Goal: Task Accomplishment & Management: Manage account settings

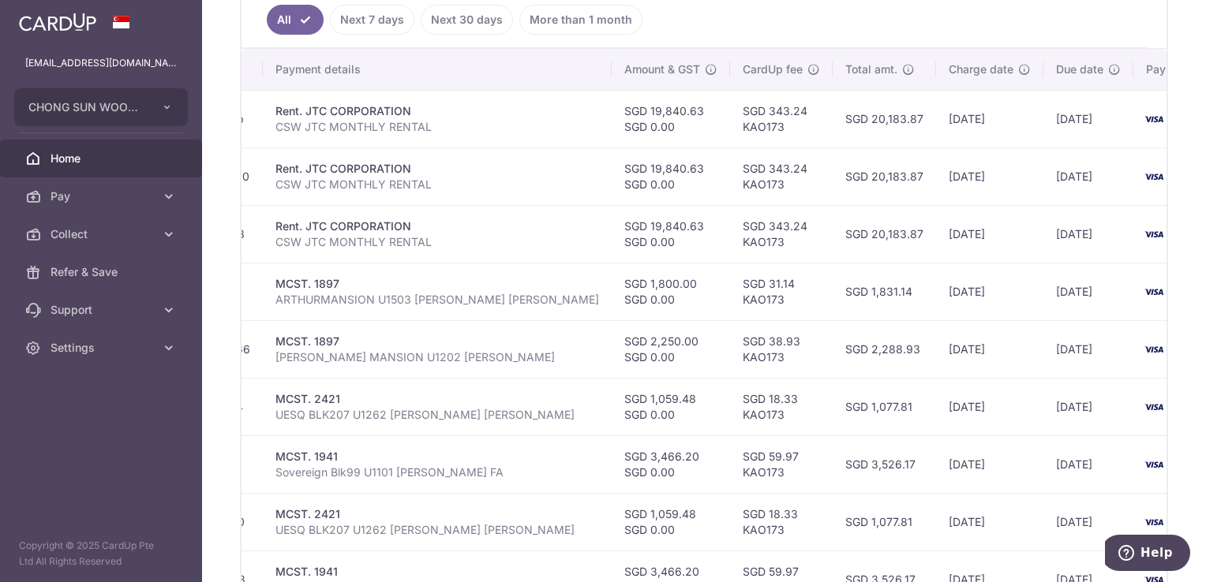
scroll to position [246, 0]
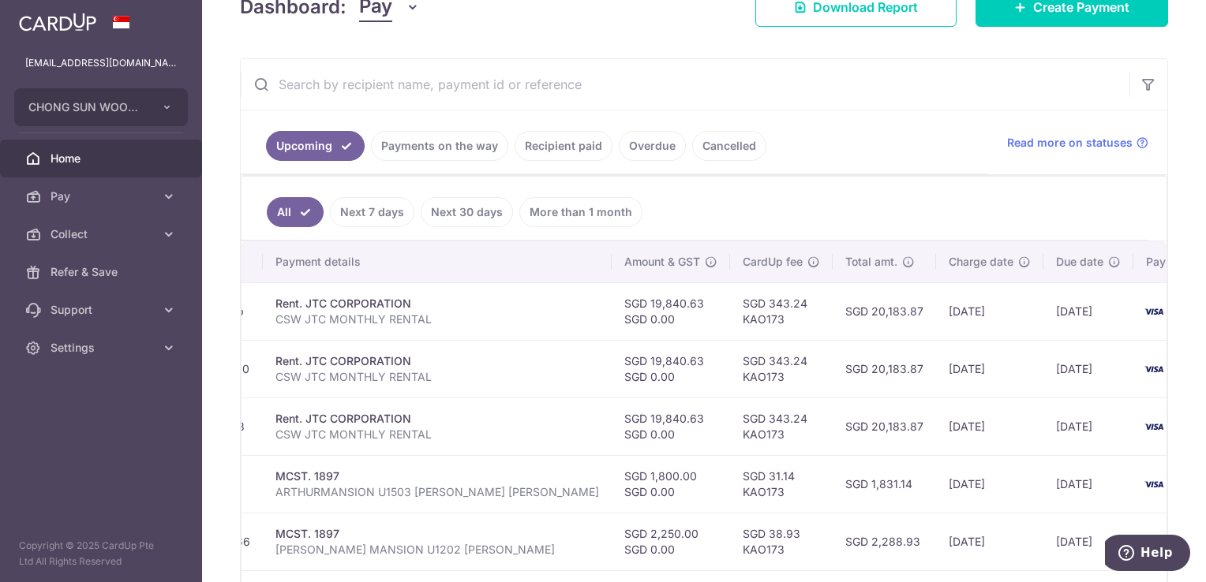
click at [574, 143] on link "Recipient paid" at bounding box center [563, 146] width 98 height 30
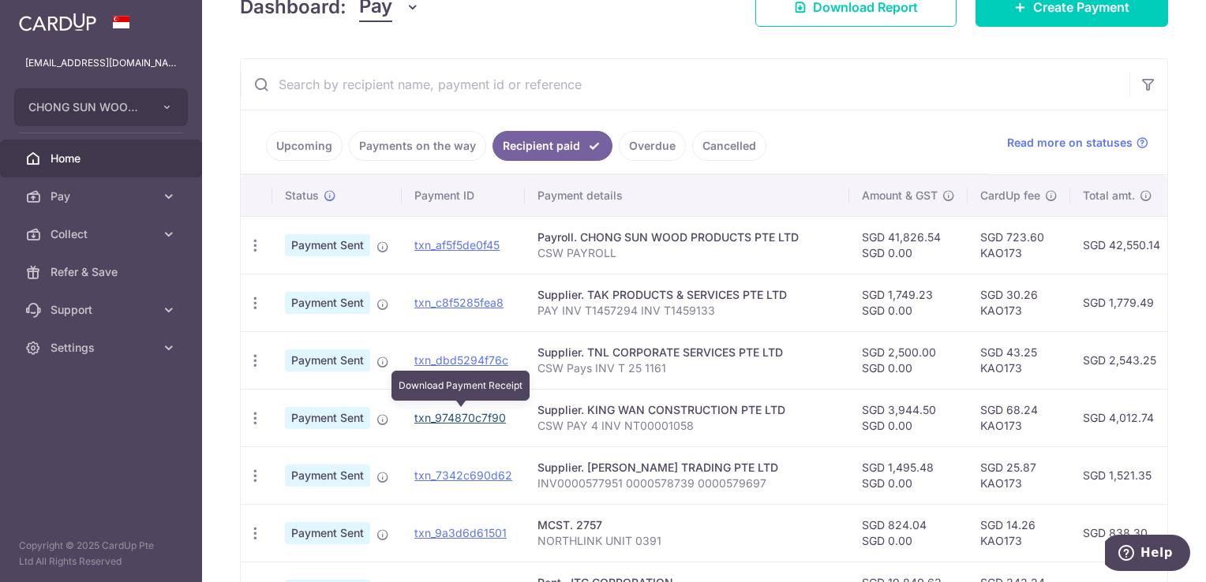
click at [458, 415] on link "txn_974870c7f90" at bounding box center [460, 417] width 92 height 13
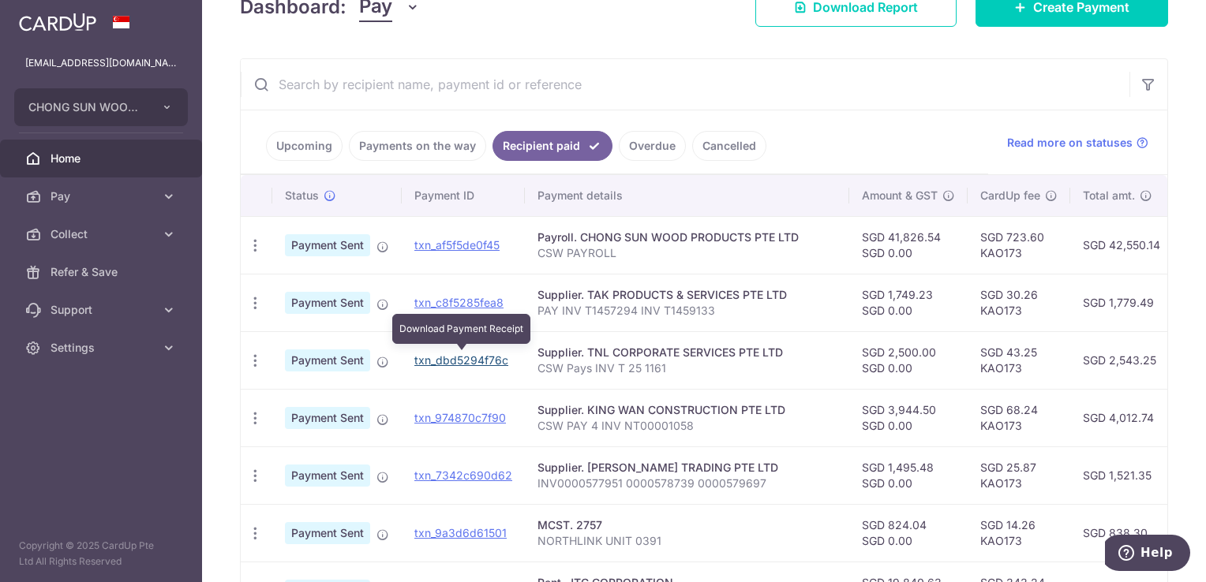
click at [473, 359] on link "txn_dbd5294f76c" at bounding box center [461, 360] width 94 height 13
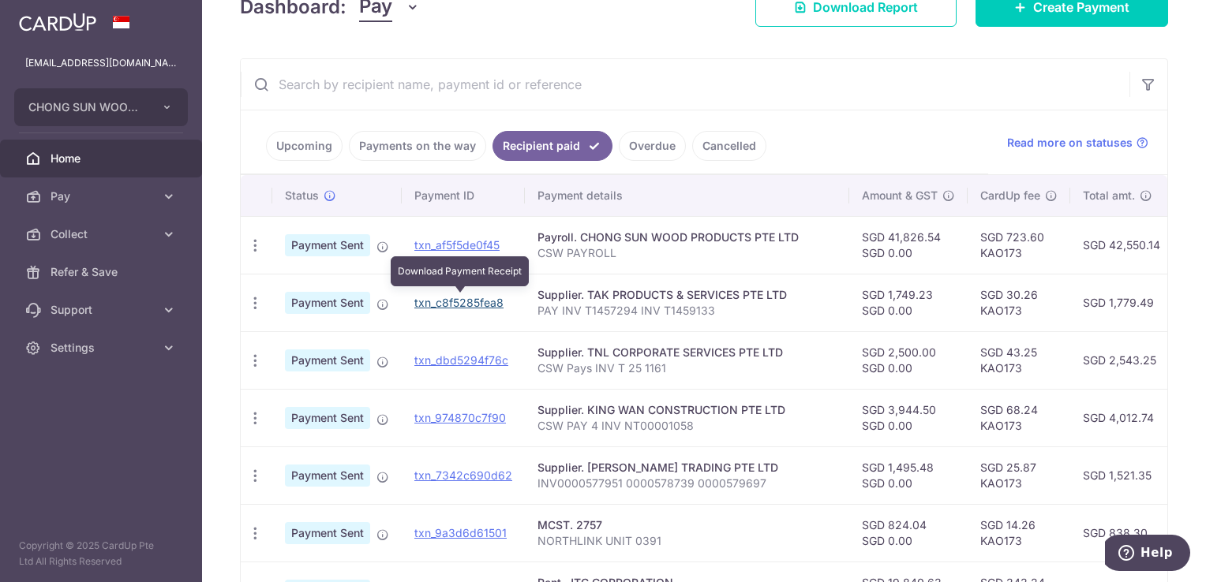
drag, startPoint x: 466, startPoint y: 303, endPoint x: 691, endPoint y: 62, distance: 330.5
click at [466, 303] on link "txn_c8f5285fea8" at bounding box center [458, 302] width 89 height 13
click at [481, 235] on td "txn_af5f5de0f45" at bounding box center [463, 245] width 123 height 58
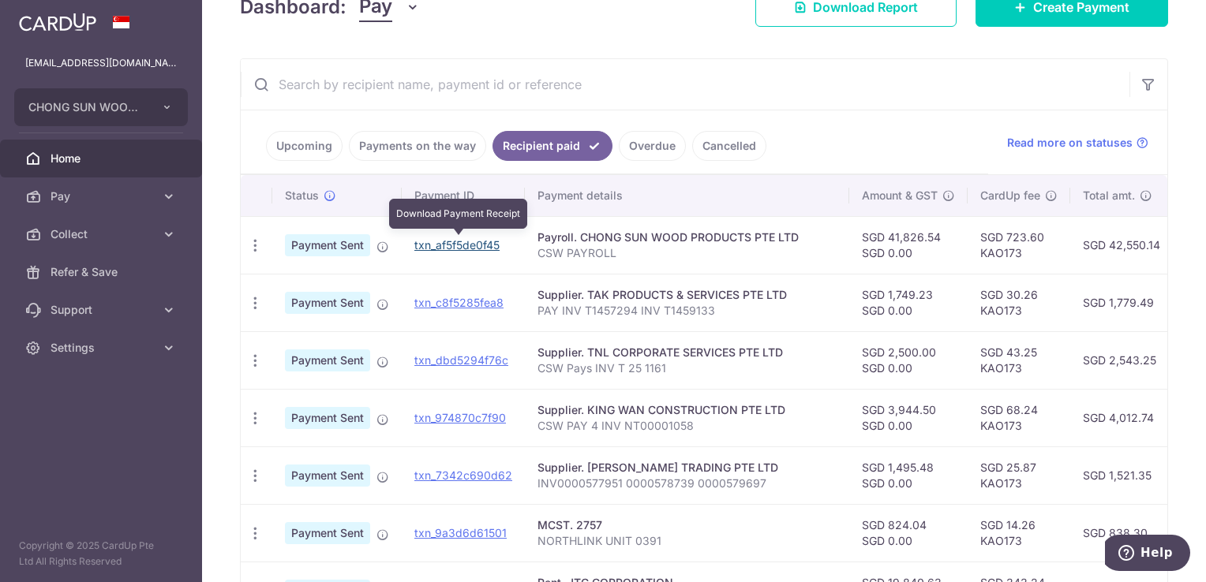
click at [486, 242] on link "txn_af5f5de0f45" at bounding box center [456, 244] width 85 height 13
click at [321, 145] on link "Upcoming" at bounding box center [304, 146] width 77 height 30
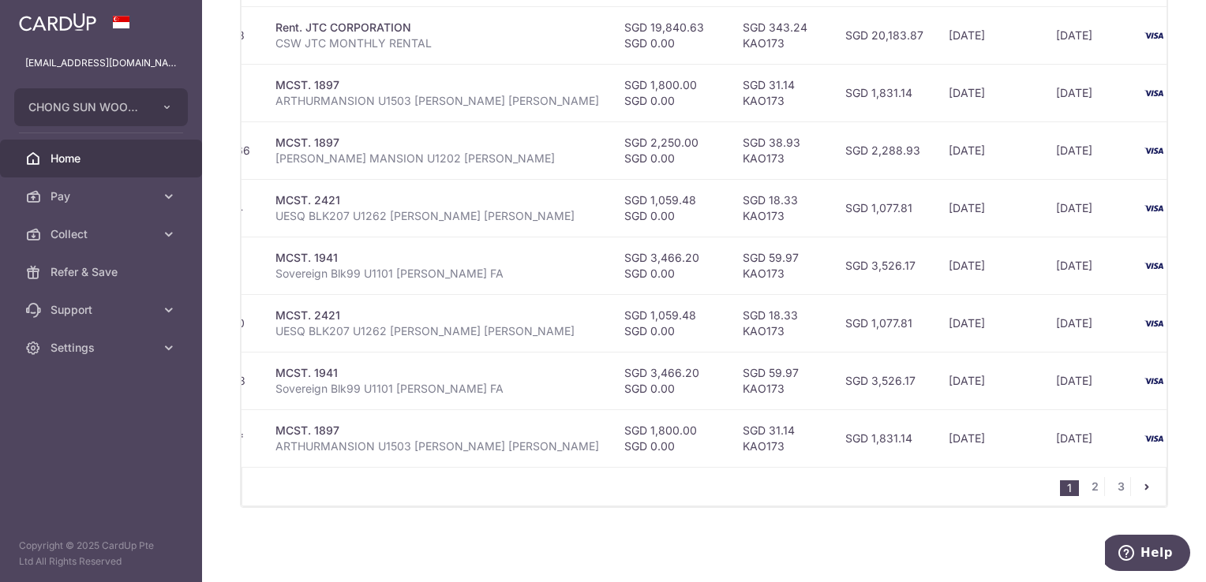
scroll to position [325, 0]
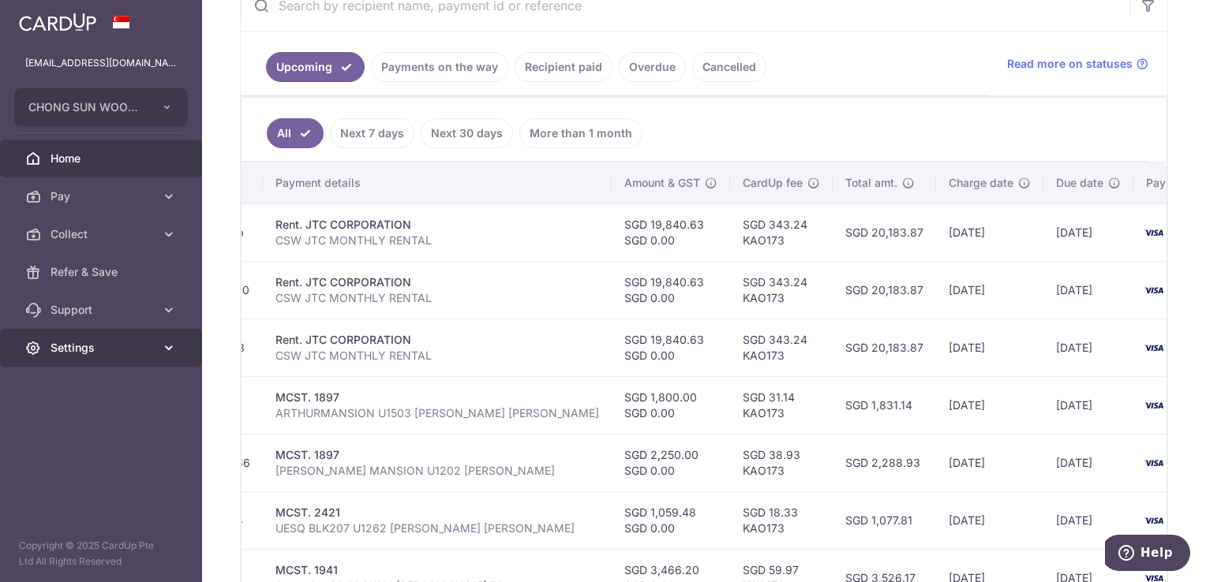
click at [95, 339] on link "Settings" at bounding box center [101, 348] width 202 height 38
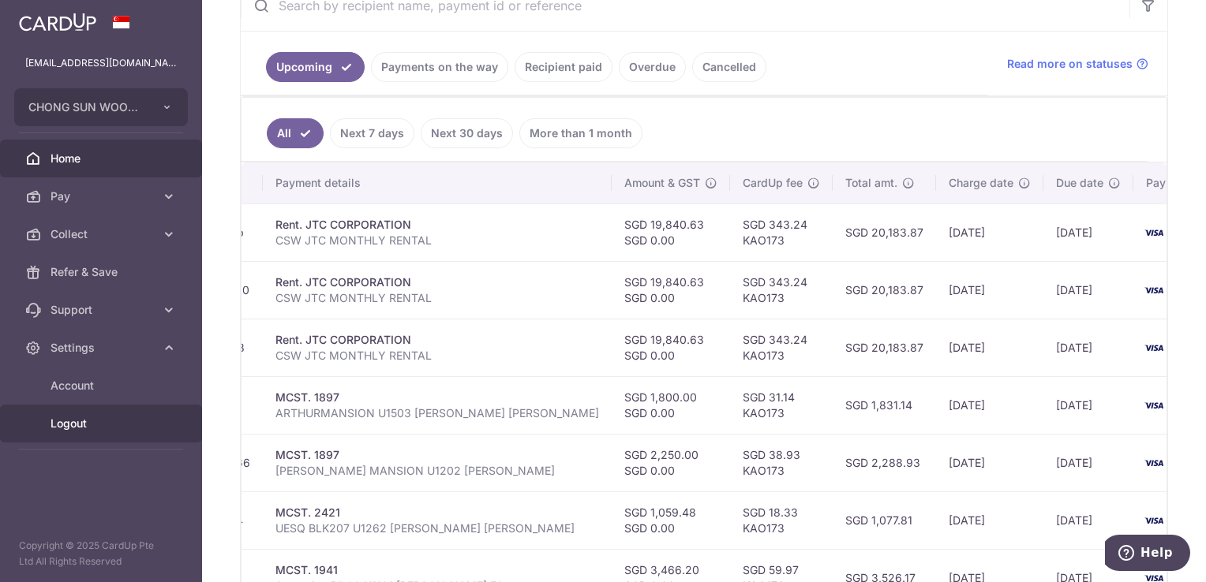
click at [94, 424] on span "Logout" at bounding box center [103, 424] width 104 height 16
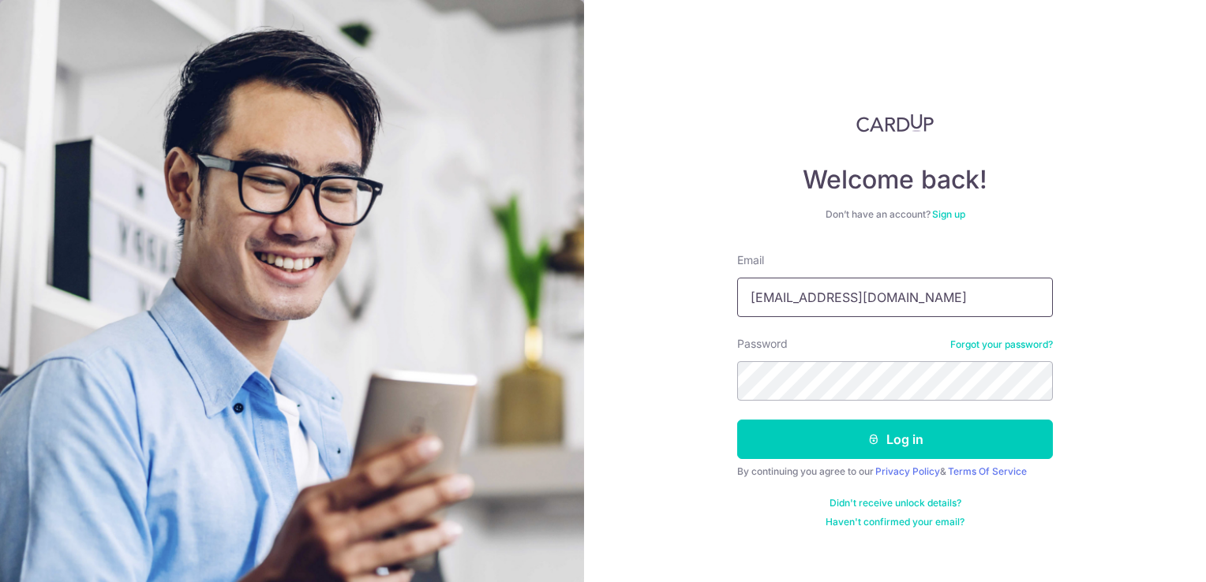
click at [971, 295] on input "yung@kaogroup.com" at bounding box center [895, 297] width 316 height 39
type input "yckao912@gmail.com"
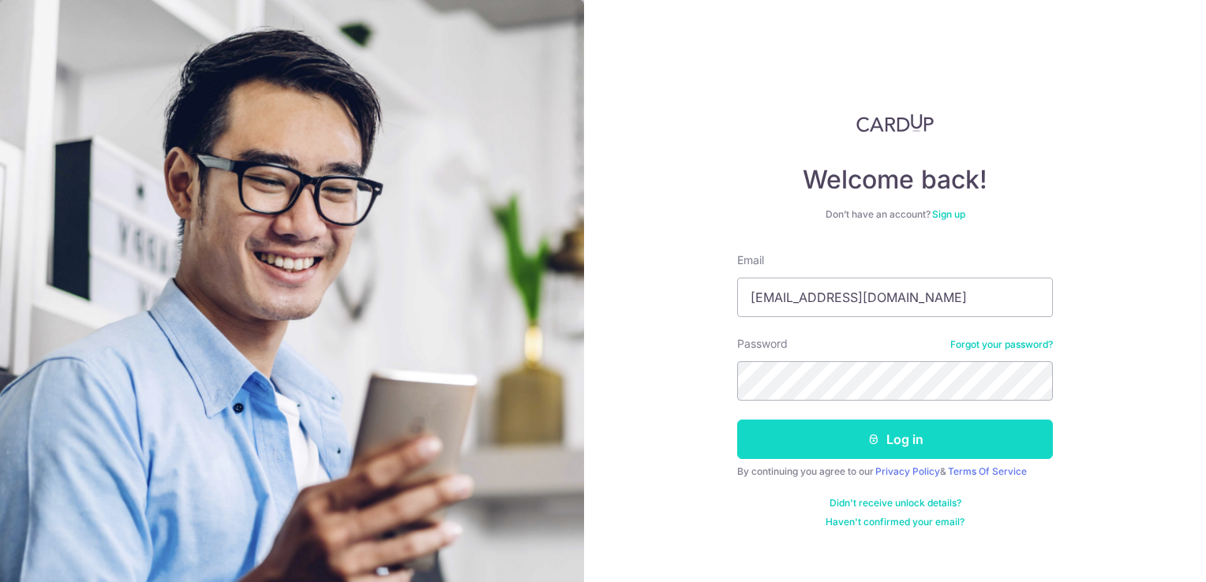
click at [923, 444] on button "Log in" at bounding box center [895, 439] width 316 height 39
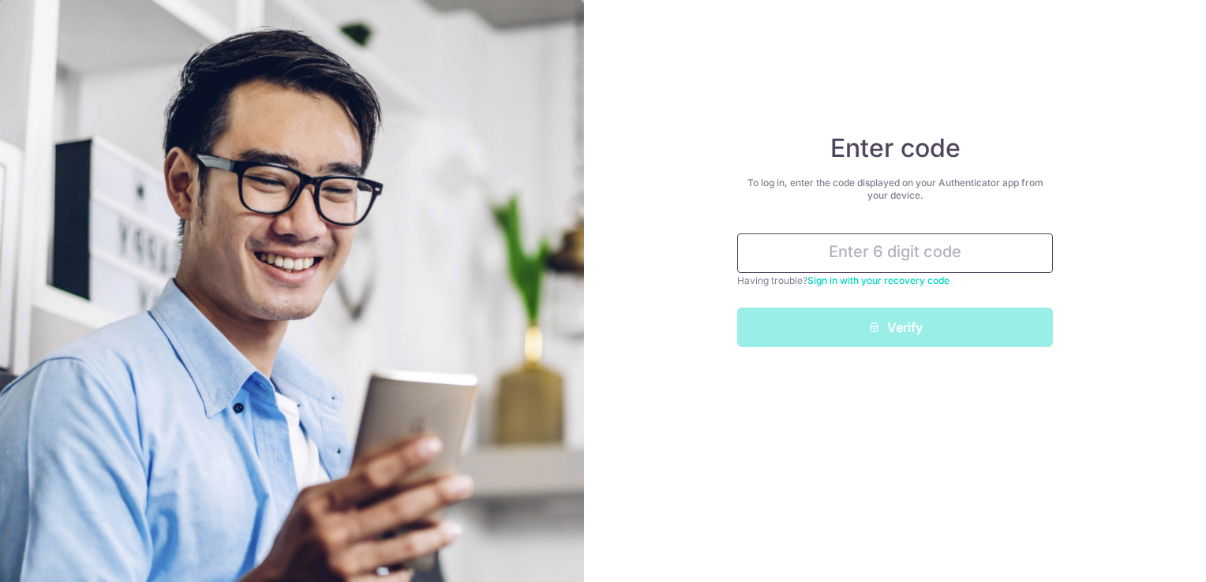
click at [900, 256] on input "text" at bounding box center [895, 253] width 316 height 39
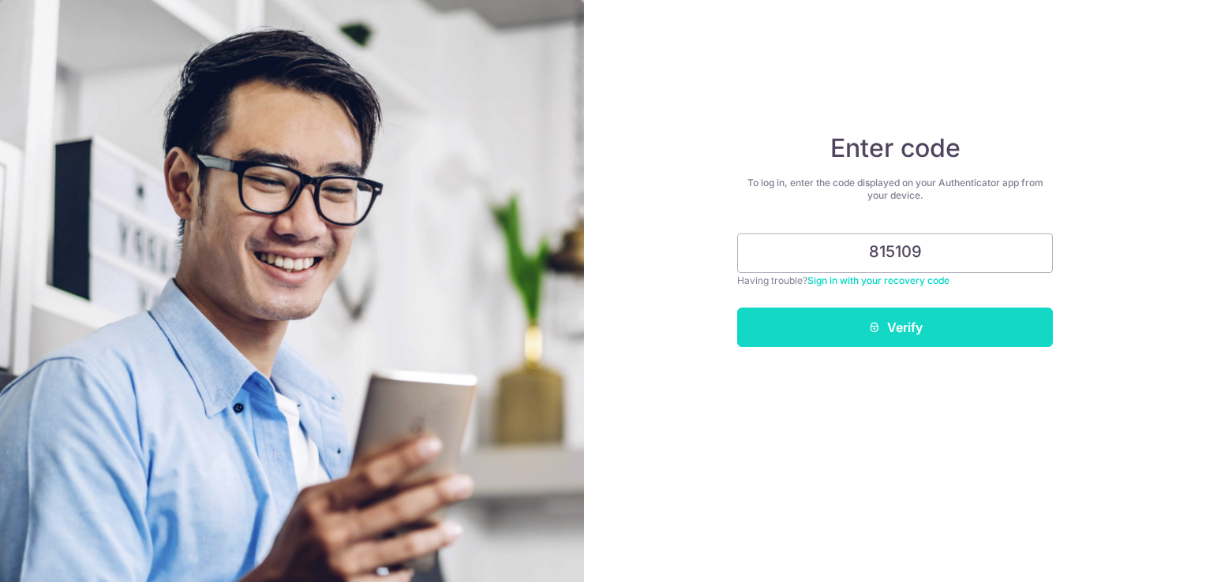
type input "815109"
click at [933, 327] on button "Verify" at bounding box center [895, 327] width 316 height 39
